Goal: Use online tool/utility: Utilize a website feature to perform a specific function

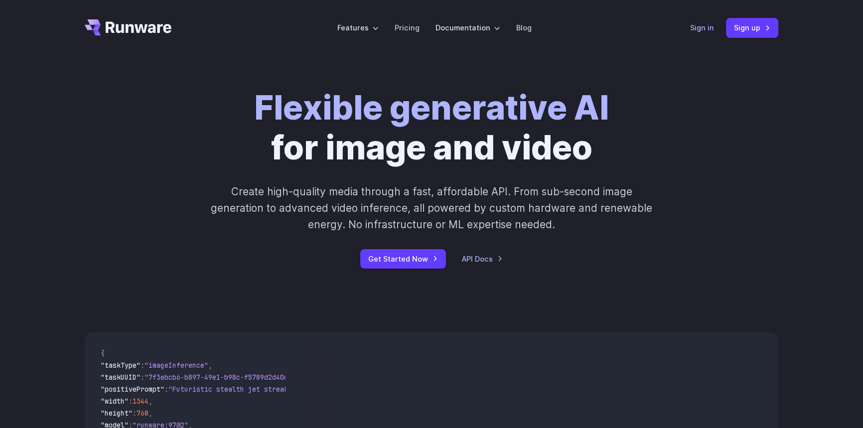
drag, startPoint x: 0, startPoint y: 0, endPoint x: 714, endPoint y: 29, distance: 714.4
click at [715, 31] on div "Sign in Sign up" at bounding box center [734, 27] width 88 height 19
click at [714, 29] on link "Sign in" at bounding box center [702, 27] width 24 height 11
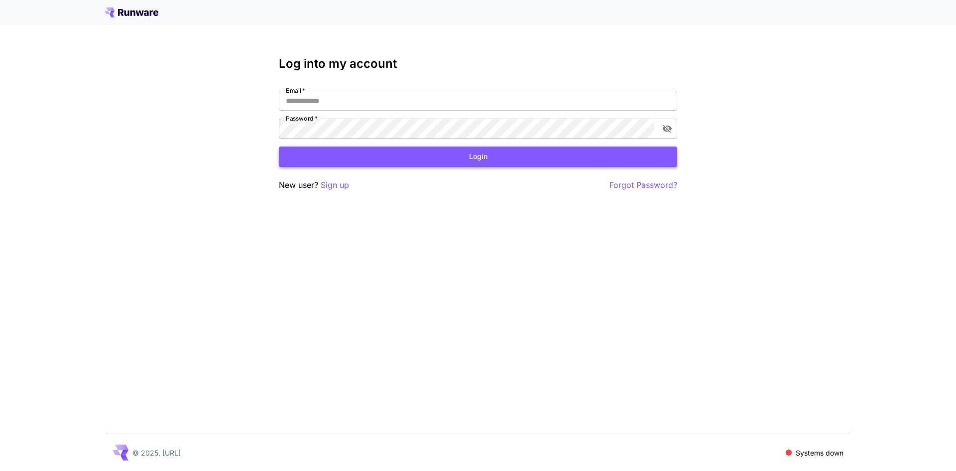
type input "**********"
click at [436, 161] on button "Login" at bounding box center [478, 156] width 399 height 20
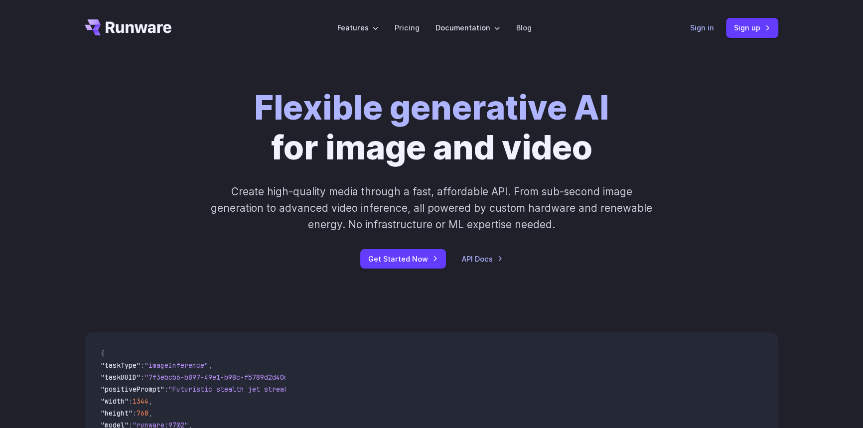
click at [701, 25] on link "Sign in" at bounding box center [702, 27] width 24 height 11
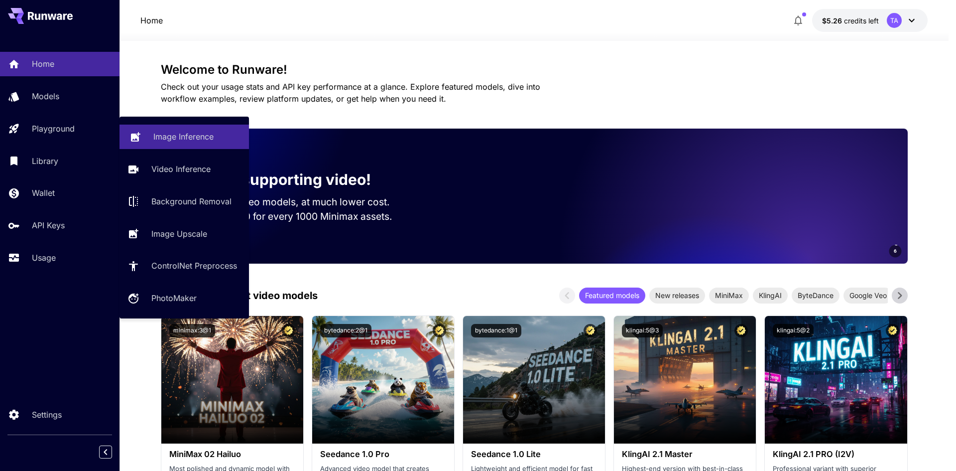
click at [179, 141] on p "Image Inference" at bounding box center [183, 137] width 60 height 12
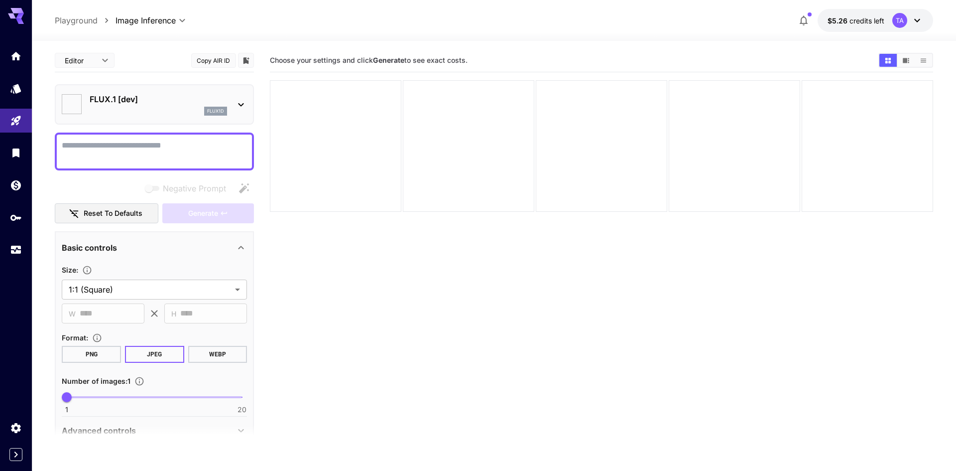
type input "**********"
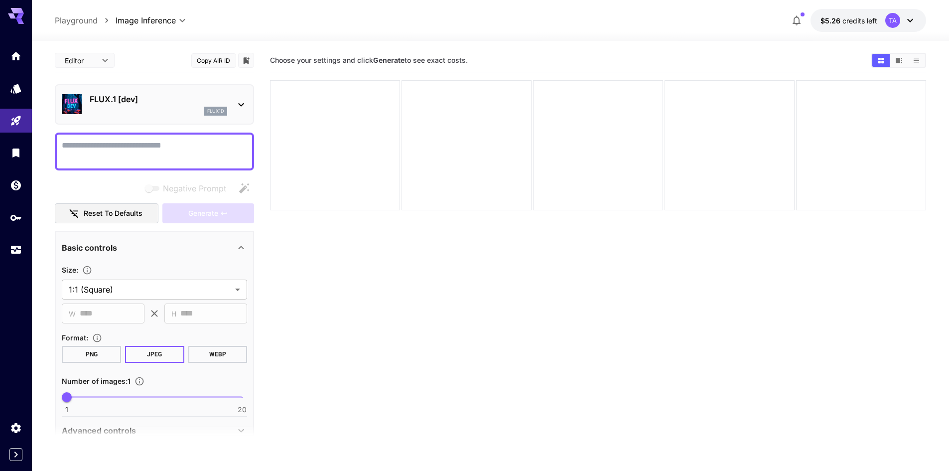
click at [205, 114] on div "flux1d" at bounding box center [215, 111] width 23 height 9
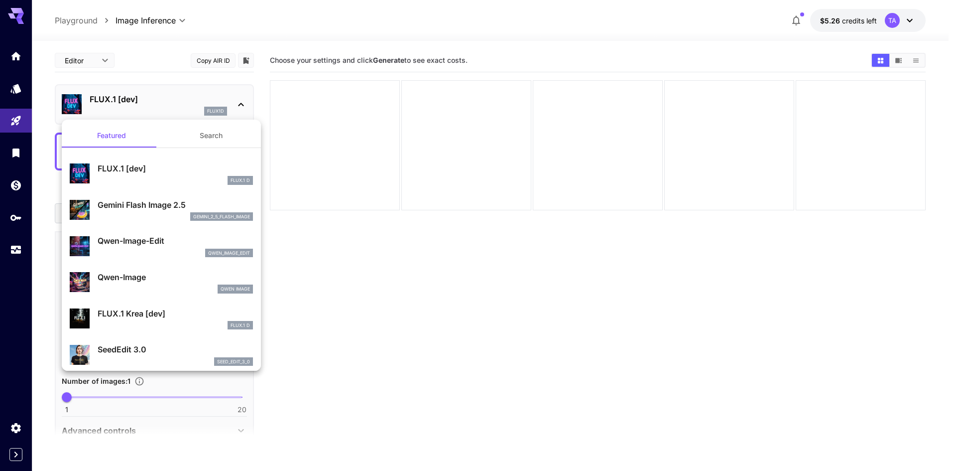
click at [26, 120] on div at bounding box center [478, 235] width 956 height 471
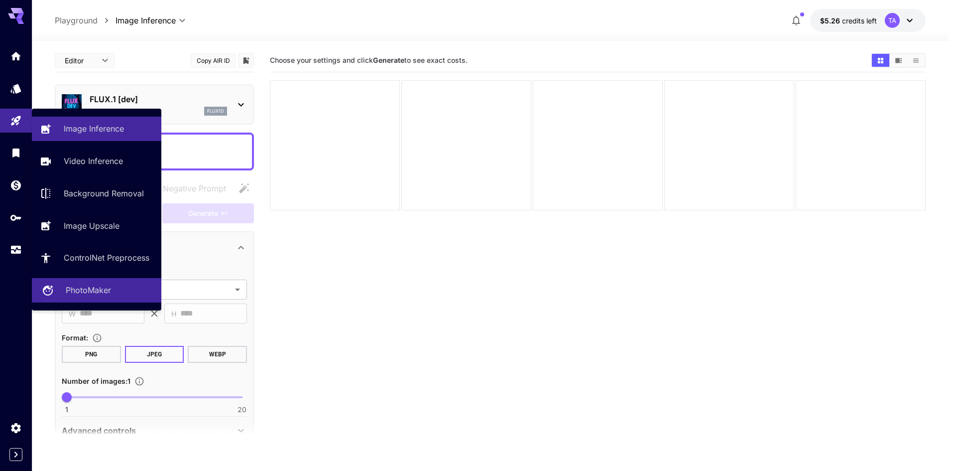
click at [101, 285] on p "PhotoMaker" at bounding box center [88, 290] width 45 height 12
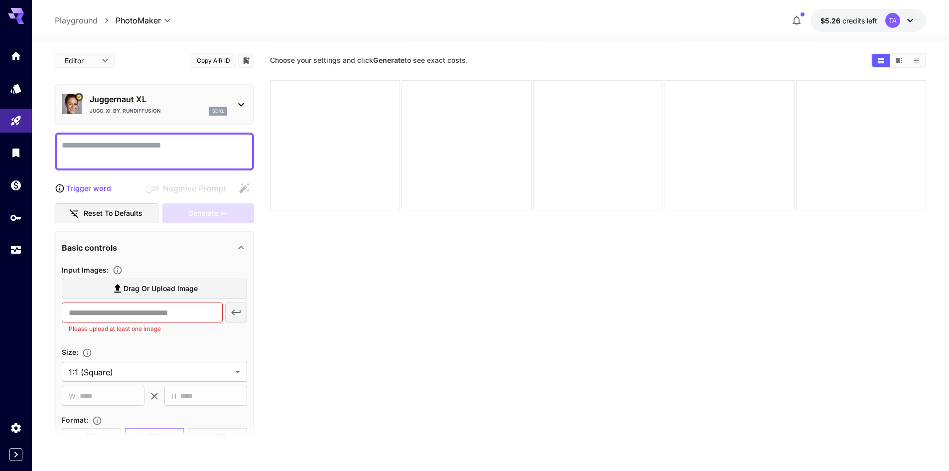
click at [166, 118] on div "Juggernaut XL Jugg_XI_by_RunDiffusion sdxl" at bounding box center [154, 104] width 185 height 30
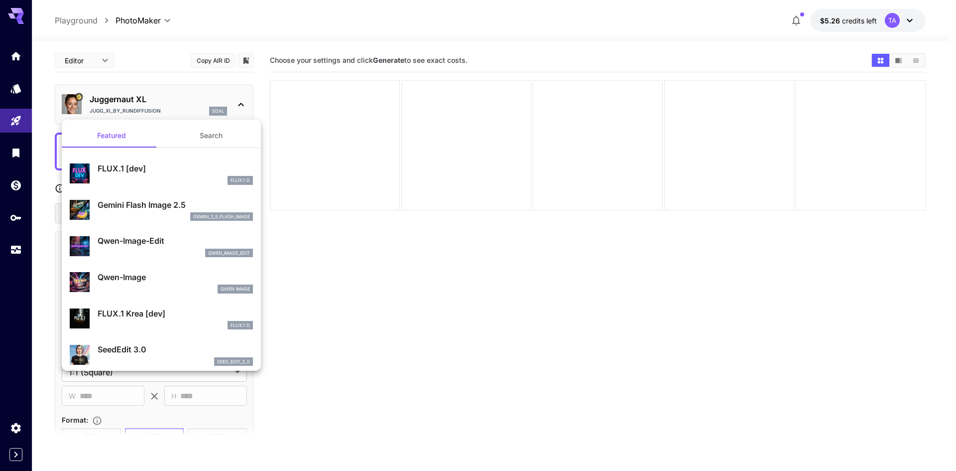
click at [166, 118] on div at bounding box center [478, 235] width 956 height 471
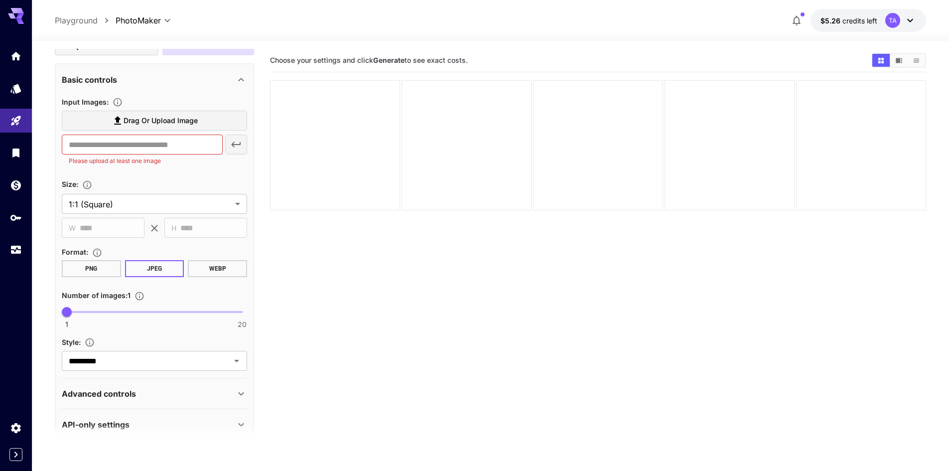
scroll to position [184, 0]
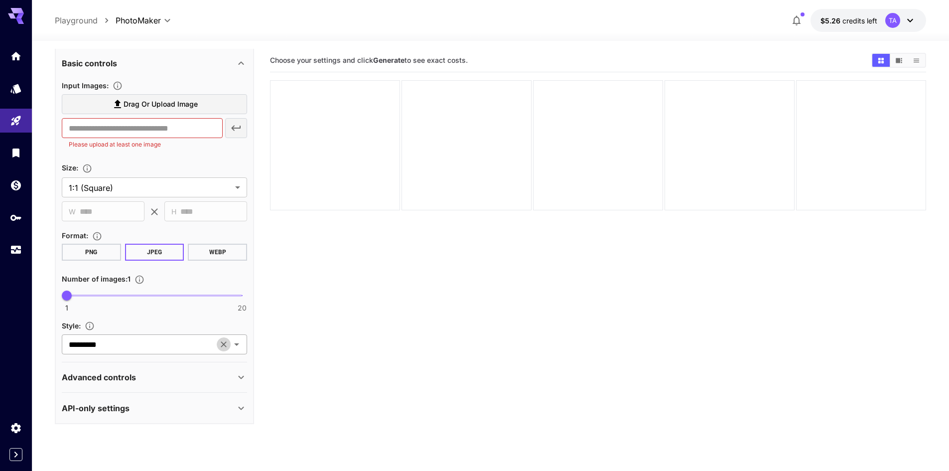
click at [220, 338] on button "Clear" at bounding box center [224, 344] width 14 height 14
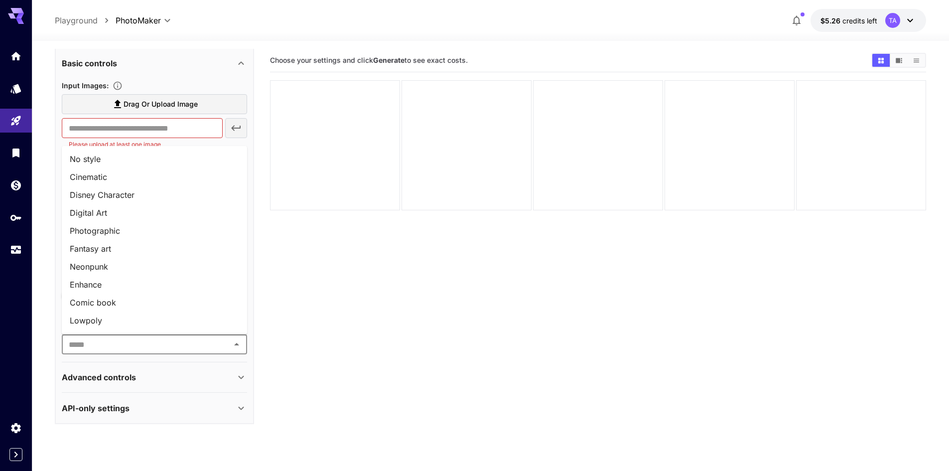
click at [218, 344] on input "text" at bounding box center [146, 344] width 163 height 14
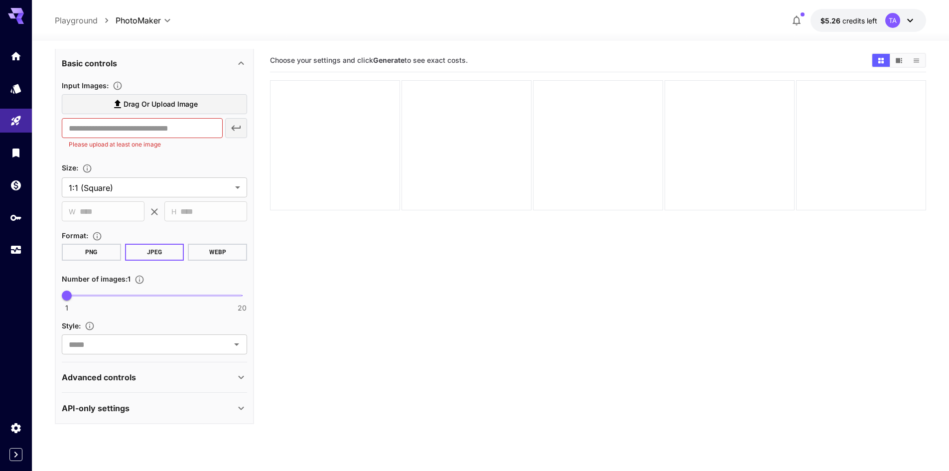
click at [406, 327] on section "Choose your settings and click Generate to see exact costs." at bounding box center [598, 284] width 656 height 471
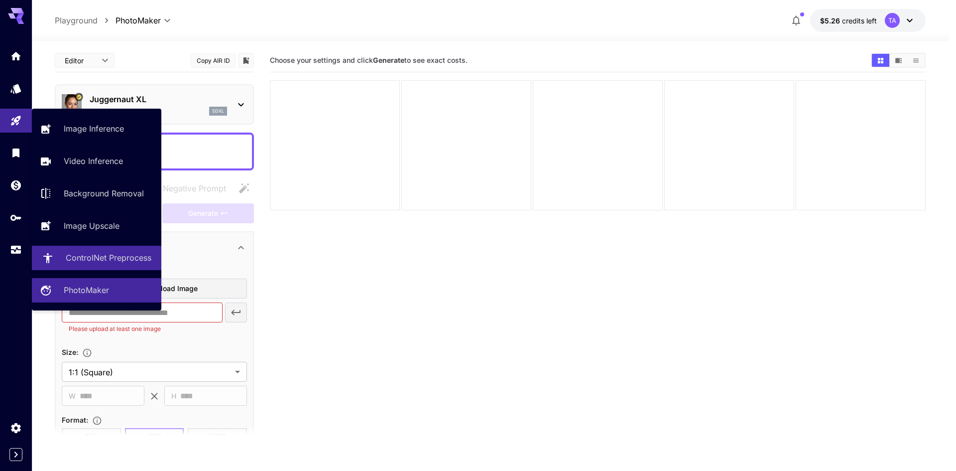
click at [124, 264] on link "ControlNet Preprocess" at bounding box center [97, 258] width 130 height 24
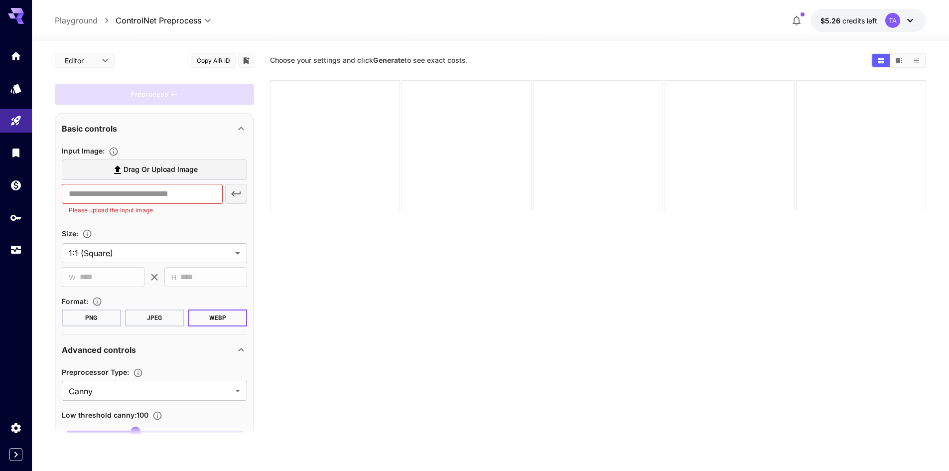
click at [97, 56] on body "**********" at bounding box center [474, 274] width 949 height 549
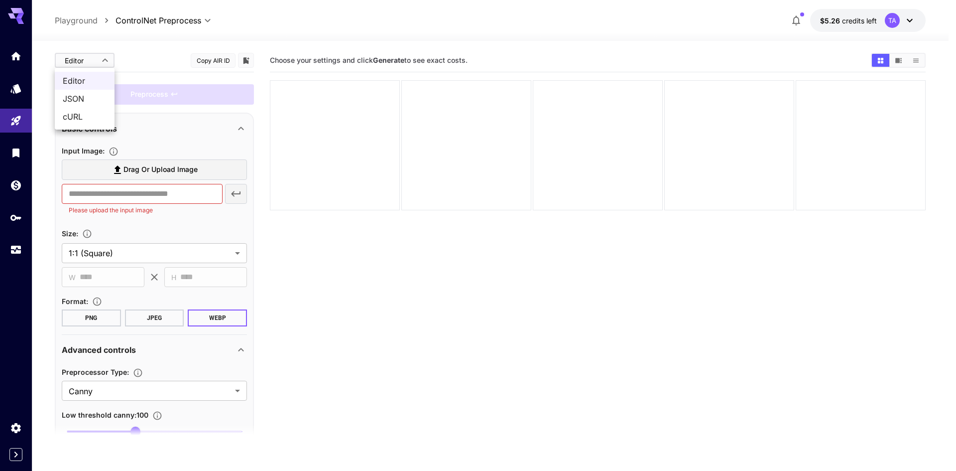
click at [157, 73] on div at bounding box center [478, 235] width 956 height 471
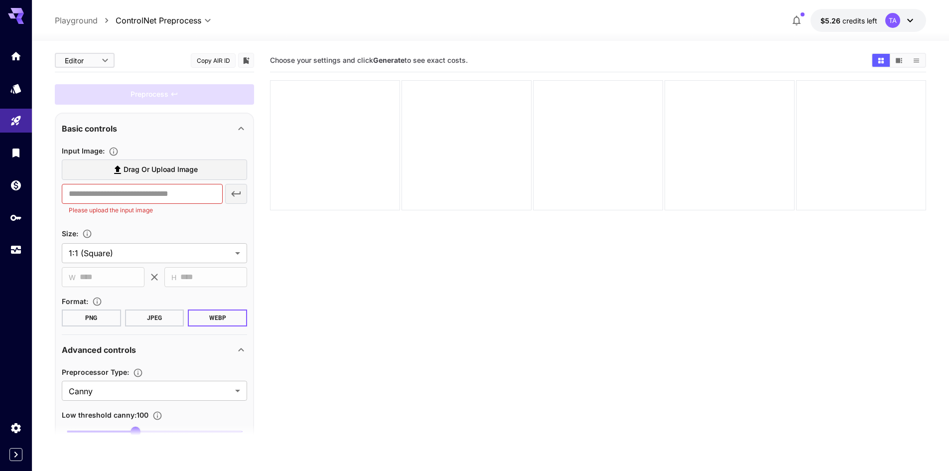
scroll to position [105, 0]
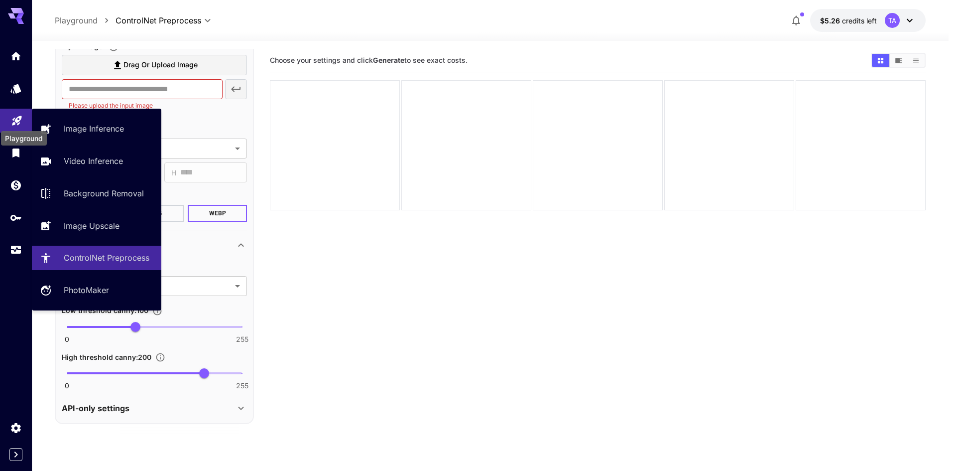
click at [21, 119] on icon "Playground" at bounding box center [17, 118] width 12 height 12
type input "**********"
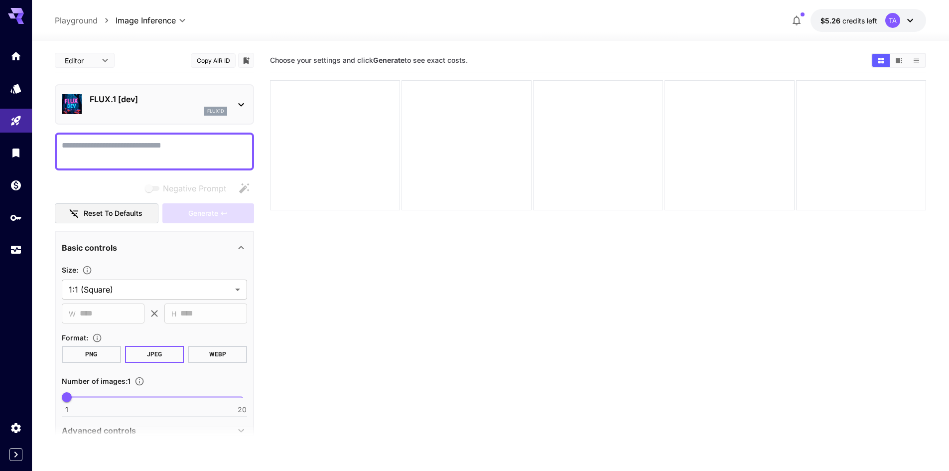
click at [392, 231] on section "Choose your settings and click Generate to see exact costs." at bounding box center [598, 284] width 656 height 471
